Goal: Understand process/instructions: Learn how to perform a task or action

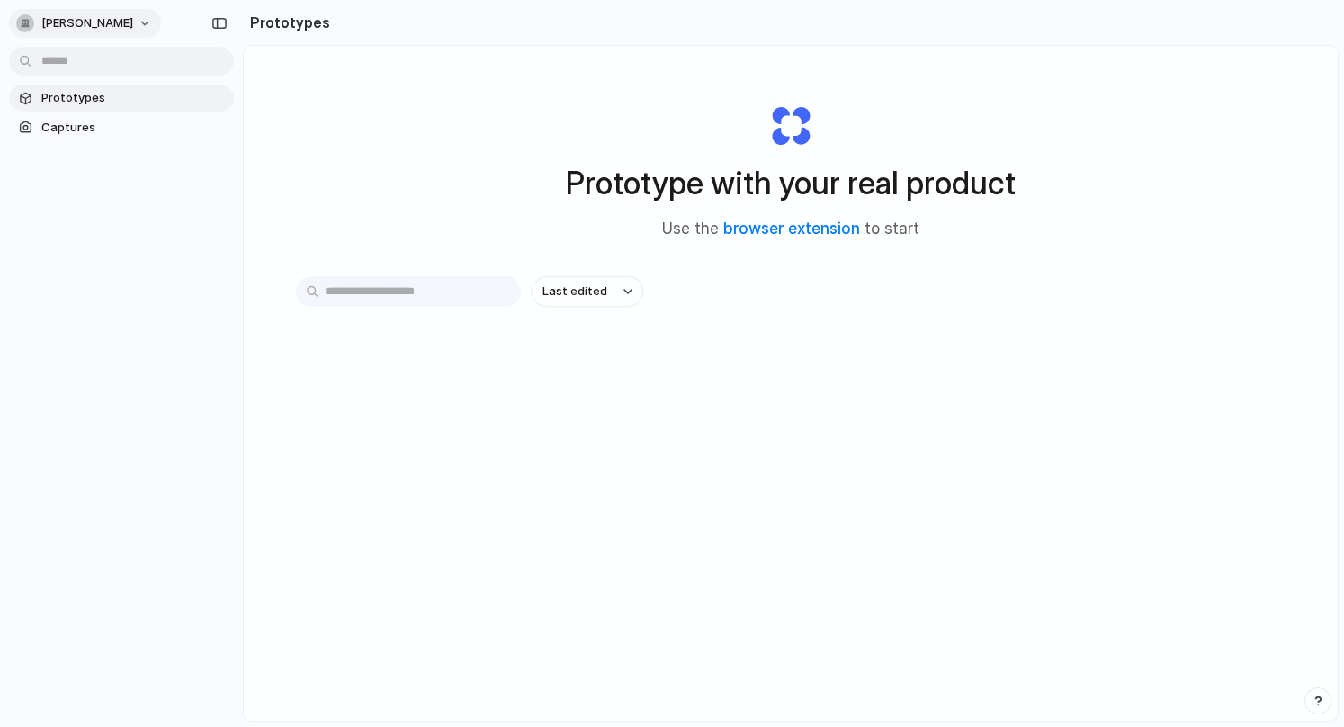
click at [98, 22] on span "mukta-tak" at bounding box center [87, 23] width 92 height 18
click at [88, 70] on li "Settings" at bounding box center [87, 63] width 149 height 29
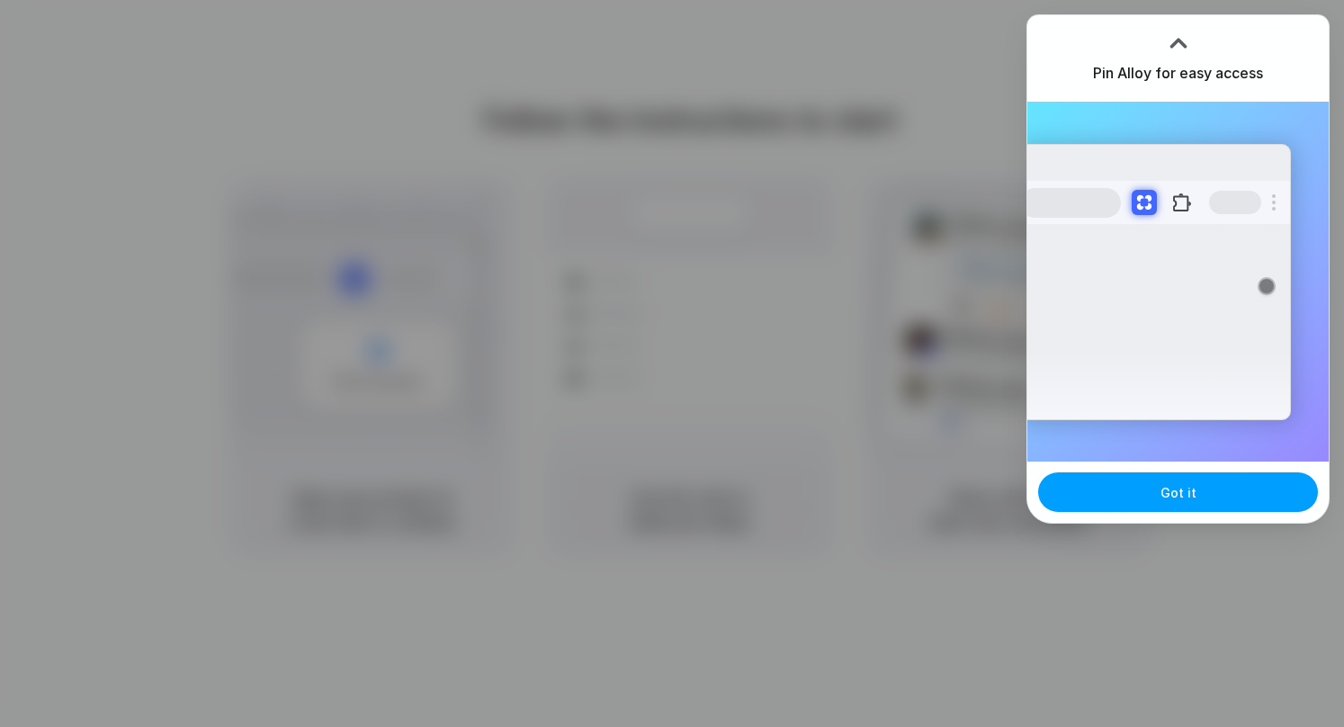
click at [1188, 499] on span "Got it" at bounding box center [1179, 492] width 36 height 19
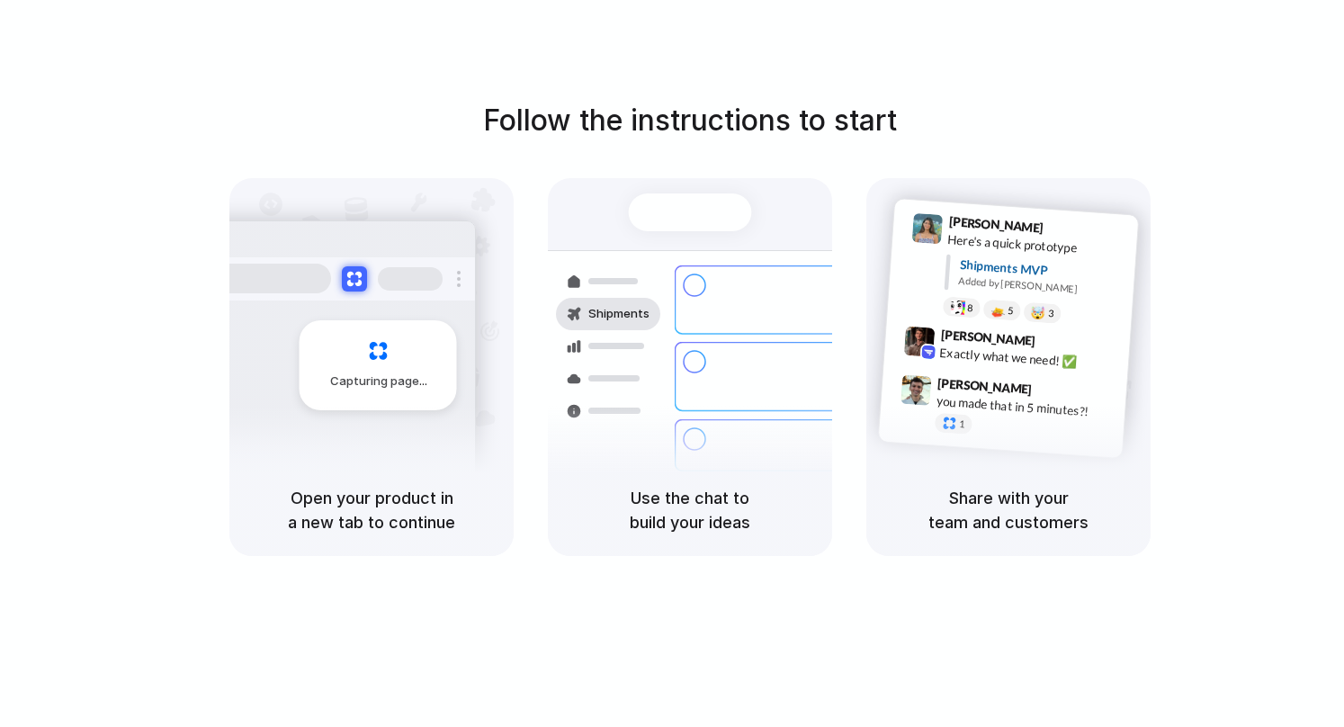
click at [767, 490] on h5 "Use the chat to build your ideas" at bounding box center [690, 510] width 241 height 49
click at [396, 409] on div "Capturing page" at bounding box center [340, 358] width 272 height 276
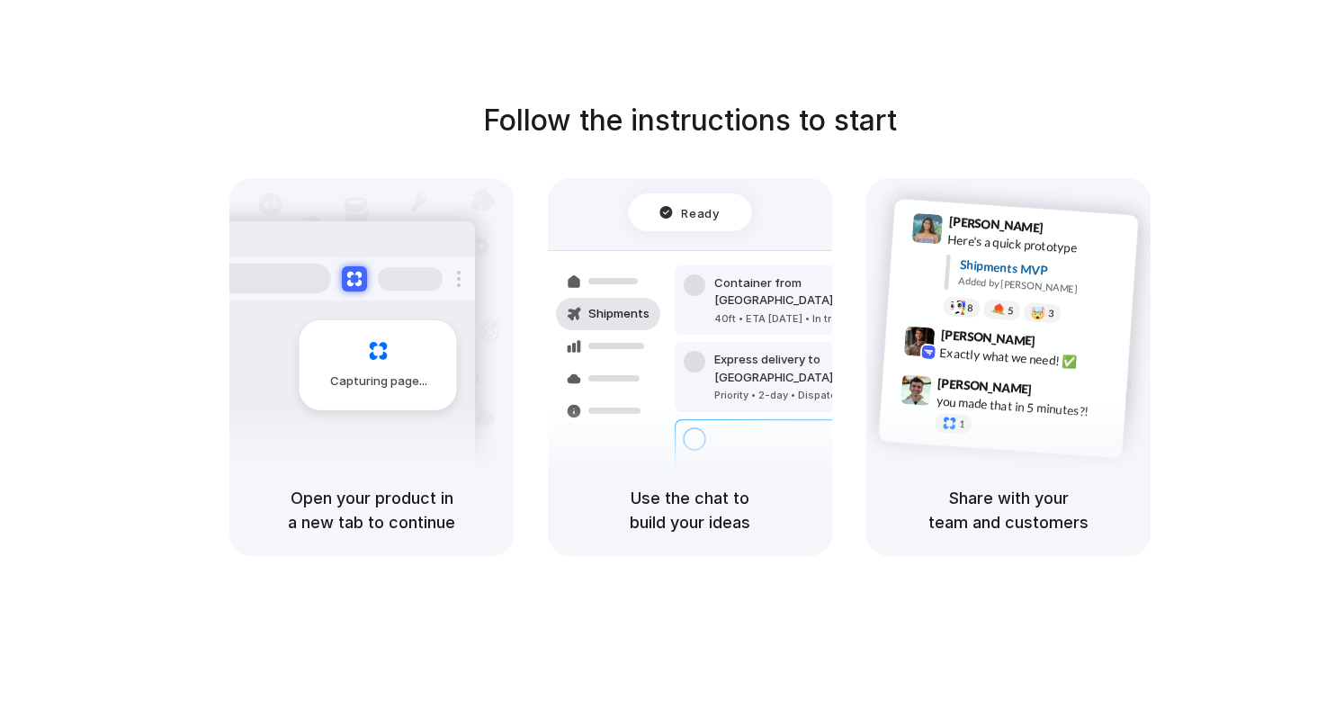
click at [781, 382] on div "Container from [GEOGRAPHIC_DATA] 40ft • ETA [DATE] • In transit Express deliver…" at bounding box center [755, 377] width 191 height 252
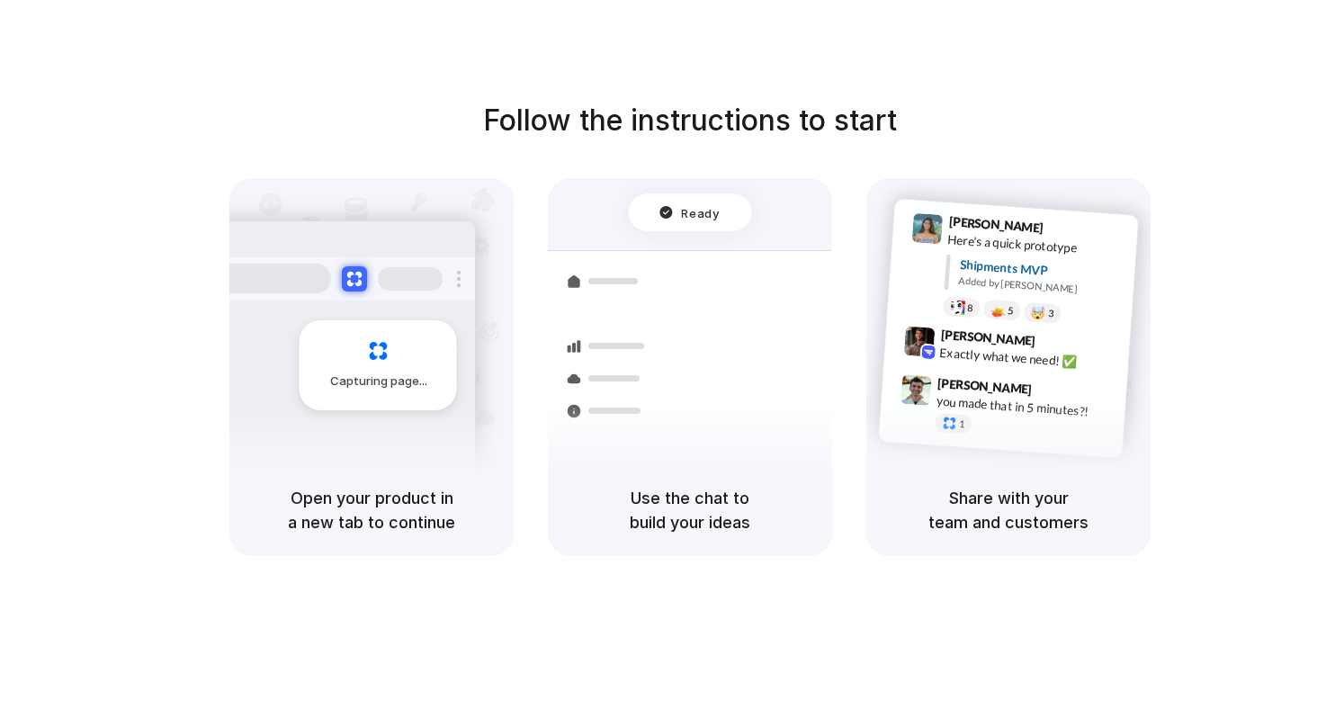
click at [739, 100] on h1 "Follow the instructions to start" at bounding box center [690, 120] width 414 height 43
click at [755, 151] on div "Follow the instructions to start Capturing page Open your product in a new tab …" at bounding box center [690, 327] width 1344 height 457
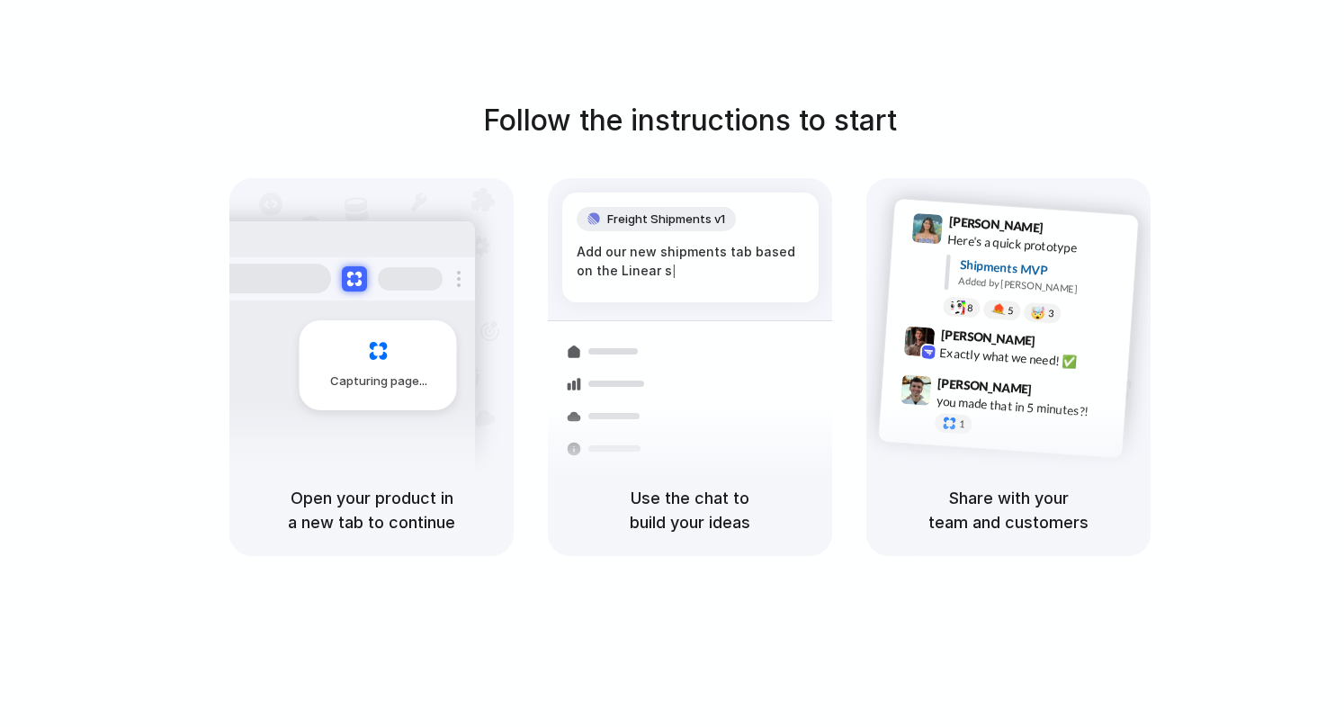
click at [752, 173] on div "Follow the instructions to start Capturing page Open your product in a new tab …" at bounding box center [690, 327] width 1344 height 457
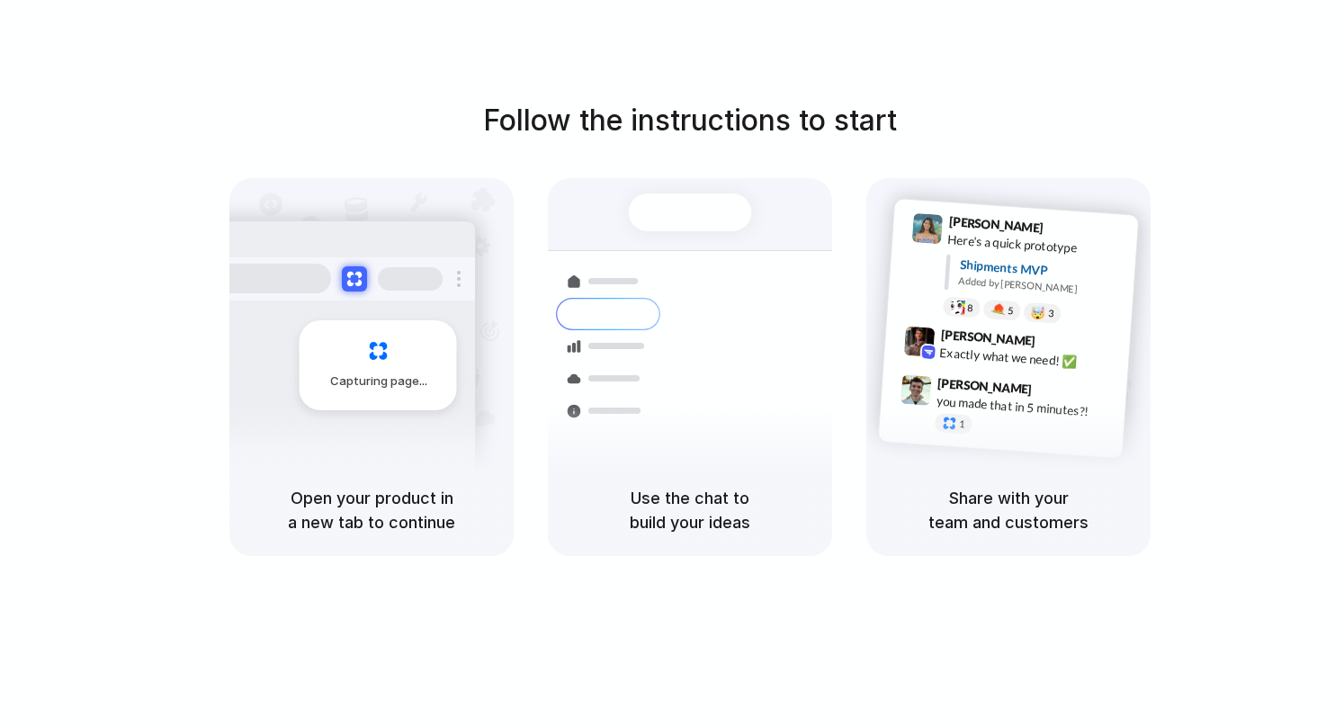
click at [323, 339] on div "Capturing page" at bounding box center [378, 365] width 157 height 90
click at [400, 306] on div "Capturing page" at bounding box center [340, 358] width 272 height 276
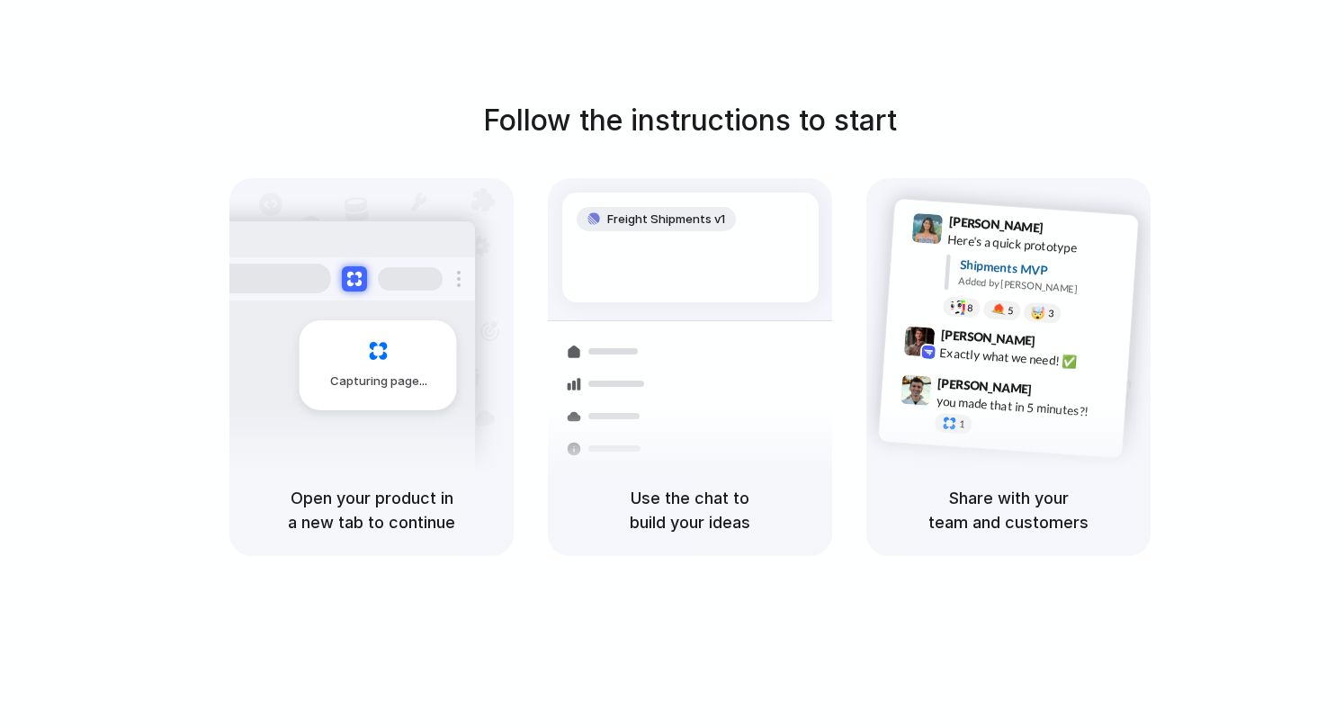
click at [658, 242] on div at bounding box center [691, 251] width 228 height 18
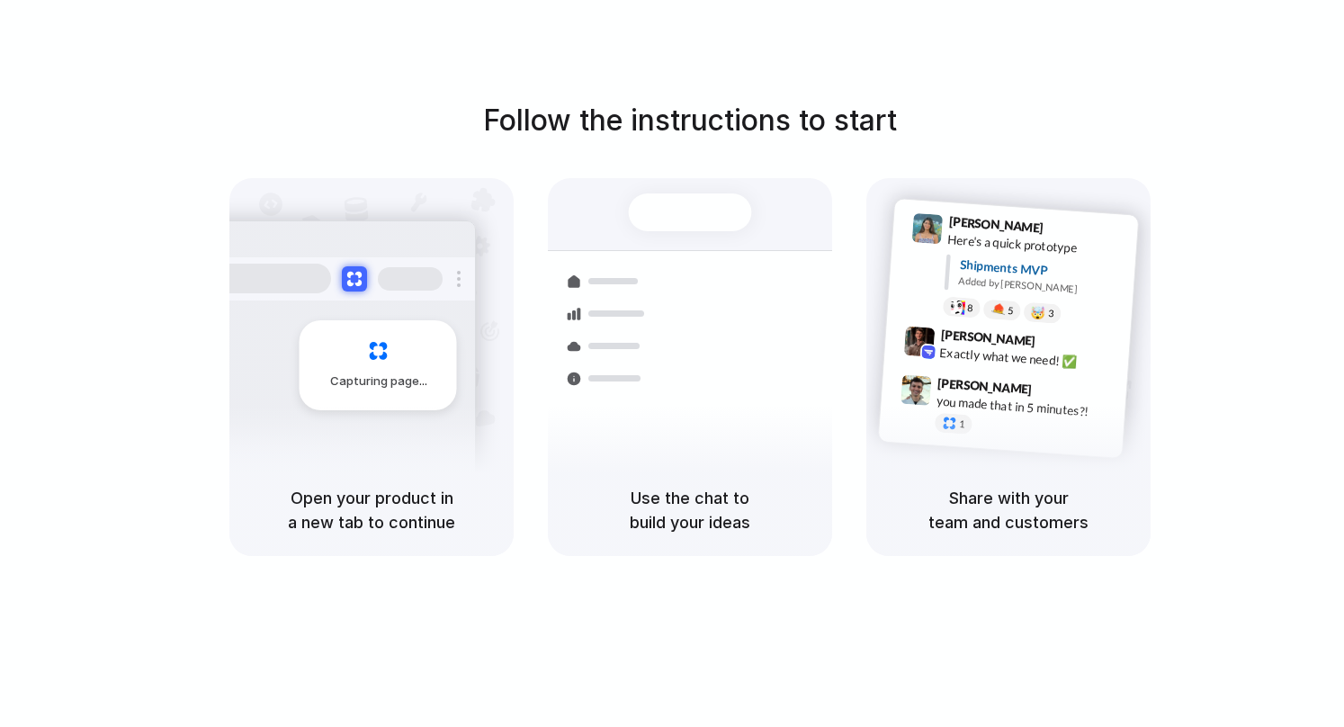
click at [1293, 76] on div "Follow the instructions to start Capturing page Open your product in a new tab …" at bounding box center [690, 381] width 1380 height 763
